Goal: Task Accomplishment & Management: Manage account settings

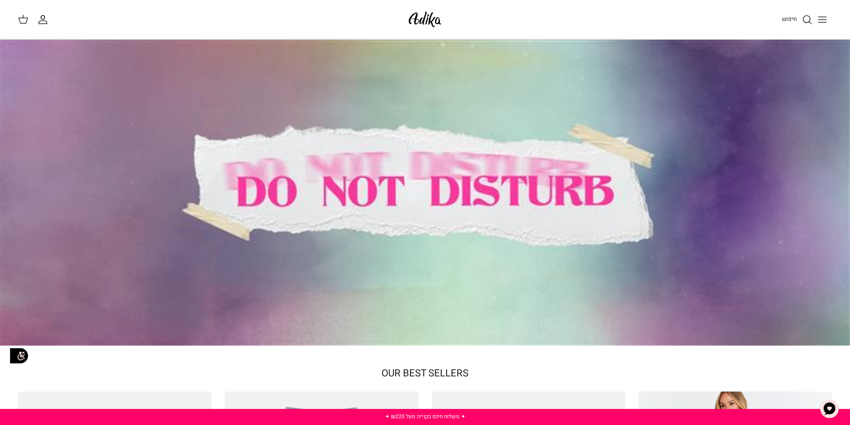
click at [820, 21] on icon "Toggle menu" at bounding box center [822, 19] width 11 height 11
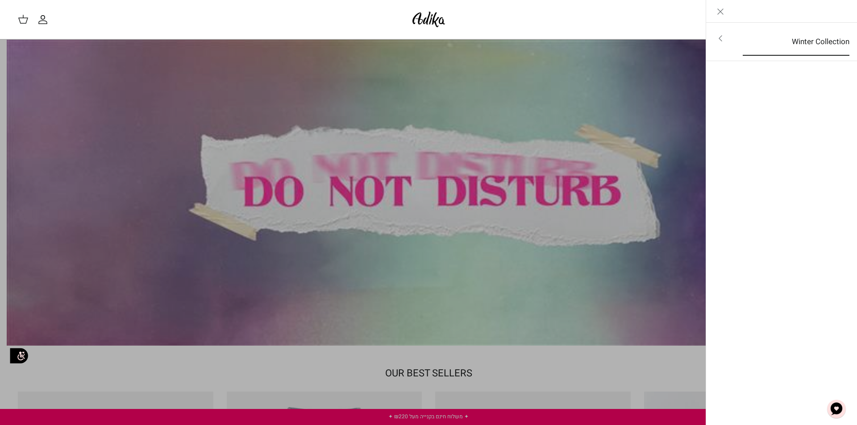
click at [737, 41] on link "Winter Collection" at bounding box center [795, 42] width 123 height 28
click at [719, 4] on link "Close" at bounding box center [720, 11] width 29 height 22
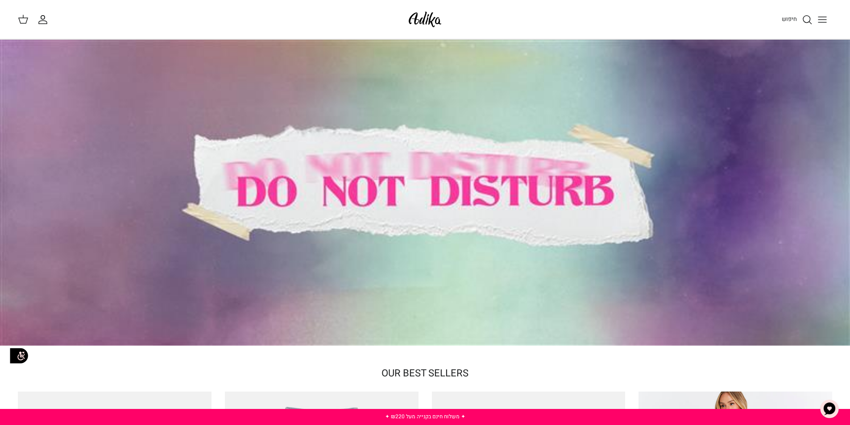
click at [42, 23] on icon "החשבון שלי" at bounding box center [43, 22] width 8 height 3
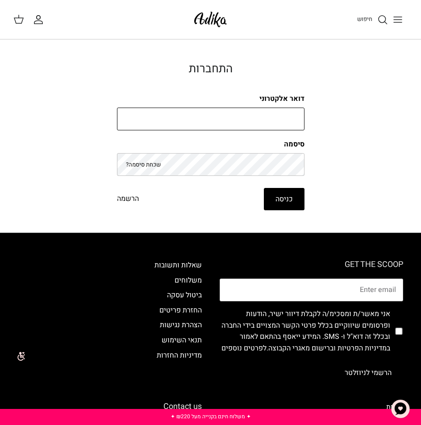
click at [176, 116] on input "דואר אלקטרוני" at bounding box center [210, 119] width 187 height 23
paste input "[EMAIL_ADDRESS][DOMAIN_NAME]"
type input "[EMAIL_ADDRESS][DOMAIN_NAME]"
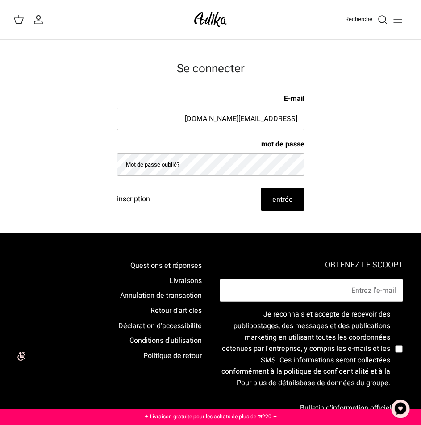
click at [271, 196] on button "entrée" at bounding box center [283, 199] width 44 height 23
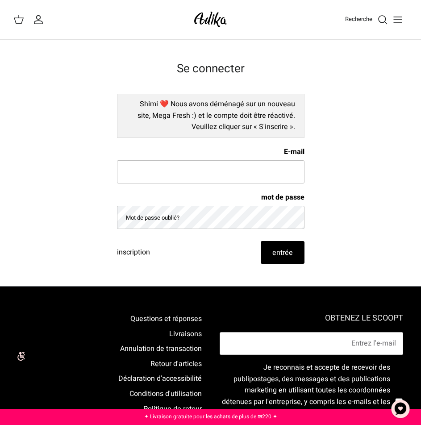
click at [206, 136] on div "Shimi ❤️ Nous avons déménagé sur un nouveau site, Mega Fresh :) et le compte do…" at bounding box center [210, 116] width 187 height 44
